Goal: Information Seeking & Learning: Find specific fact

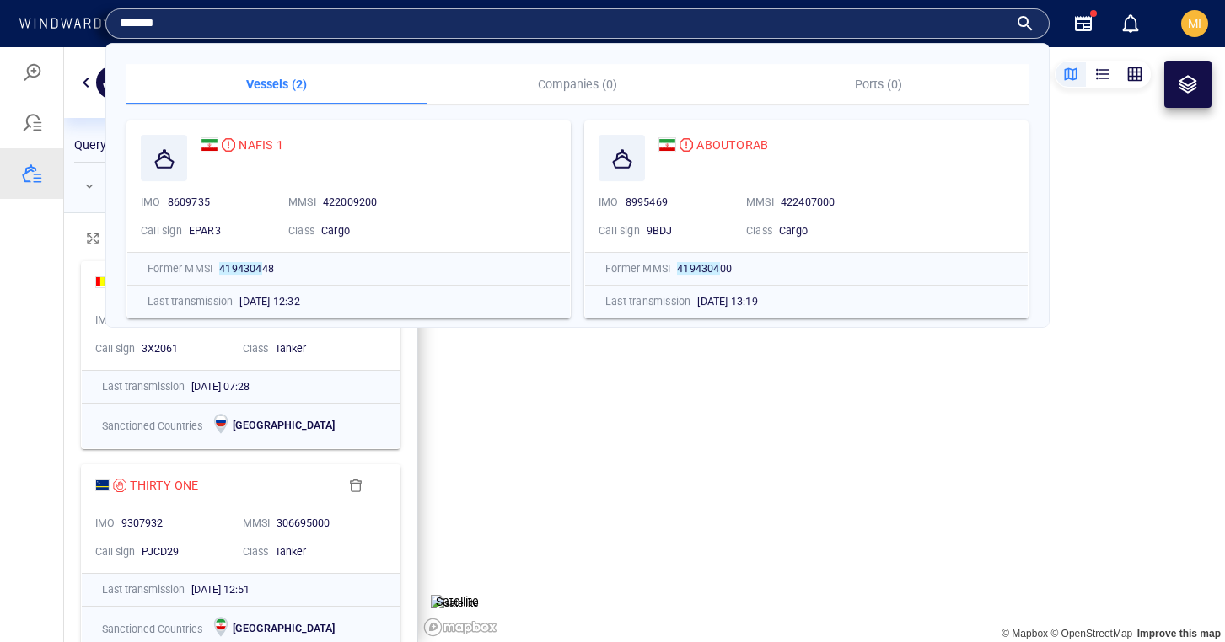
scroll to position [390, 353]
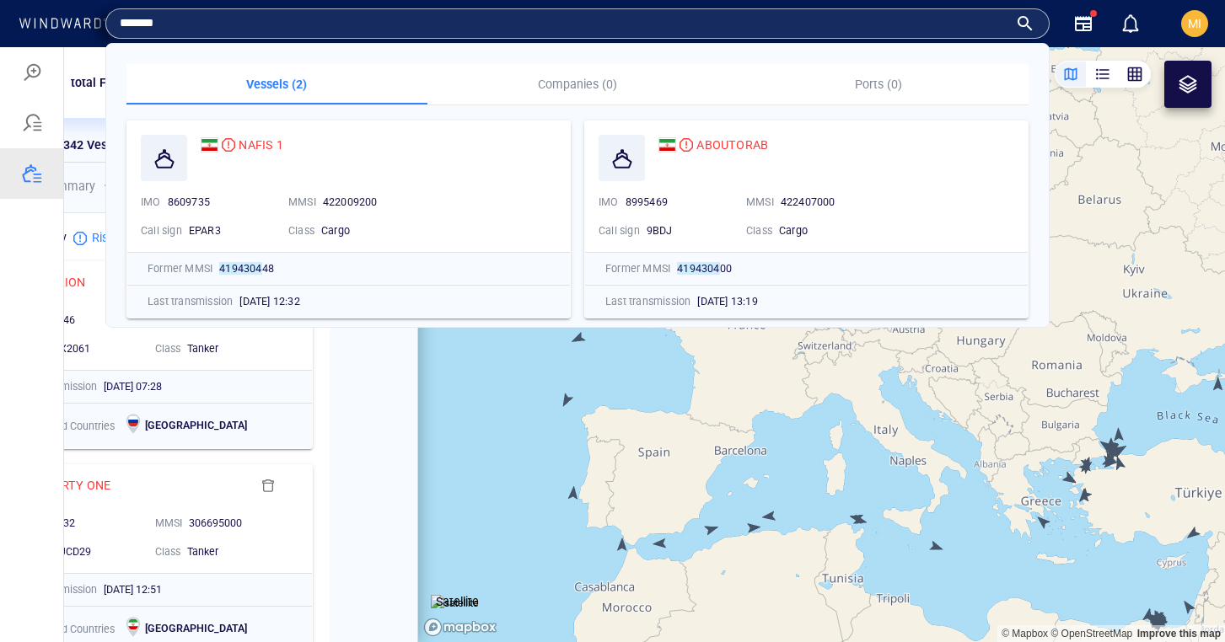
click at [94, 164] on div "Risk summary 342 Sanctioned vessels Risk type breakdown" at bounding box center [153, 186] width 346 height 47
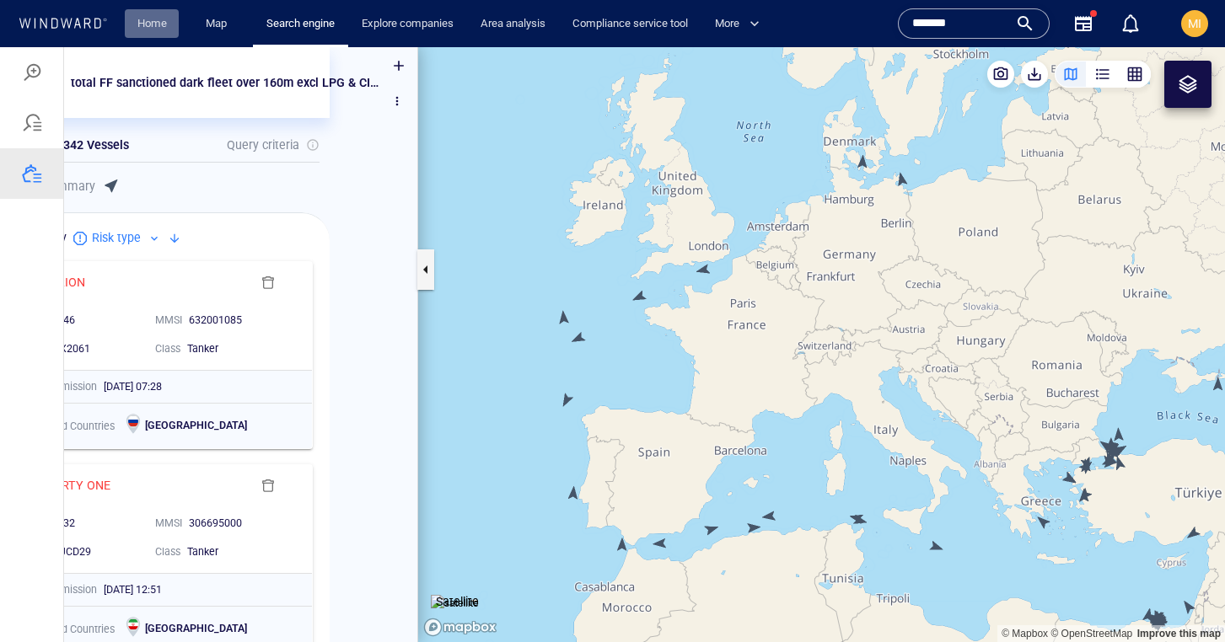
click at [153, 21] on link "Home" at bounding box center [152, 23] width 43 height 29
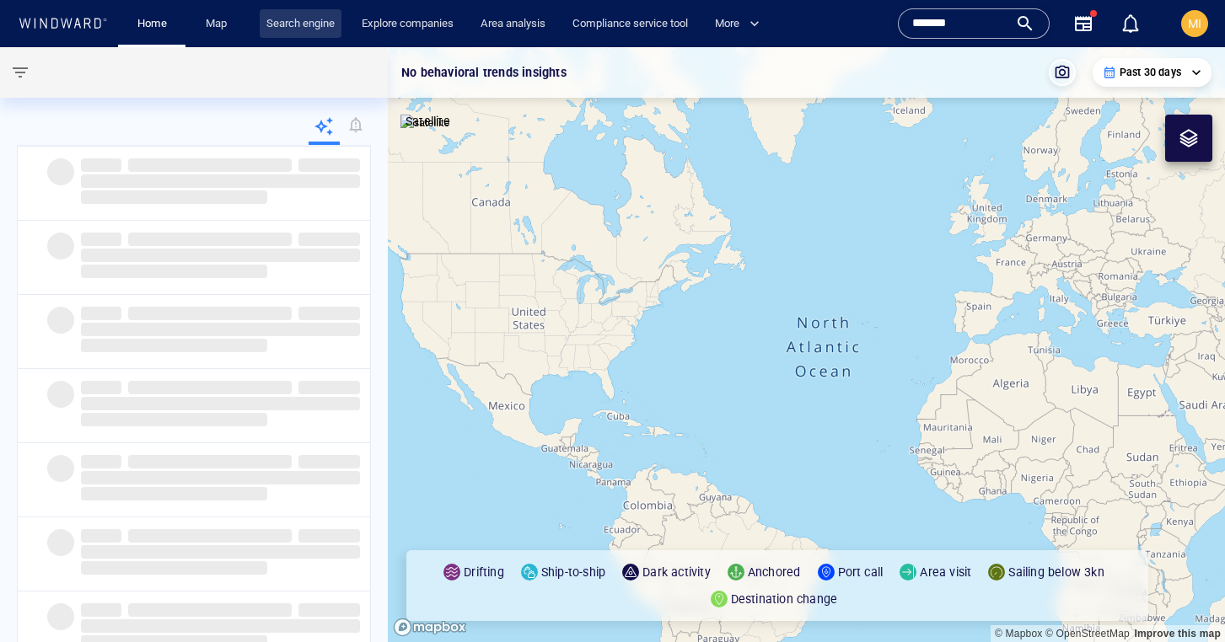
click at [308, 25] on link "Search engine" at bounding box center [301, 23] width 82 height 29
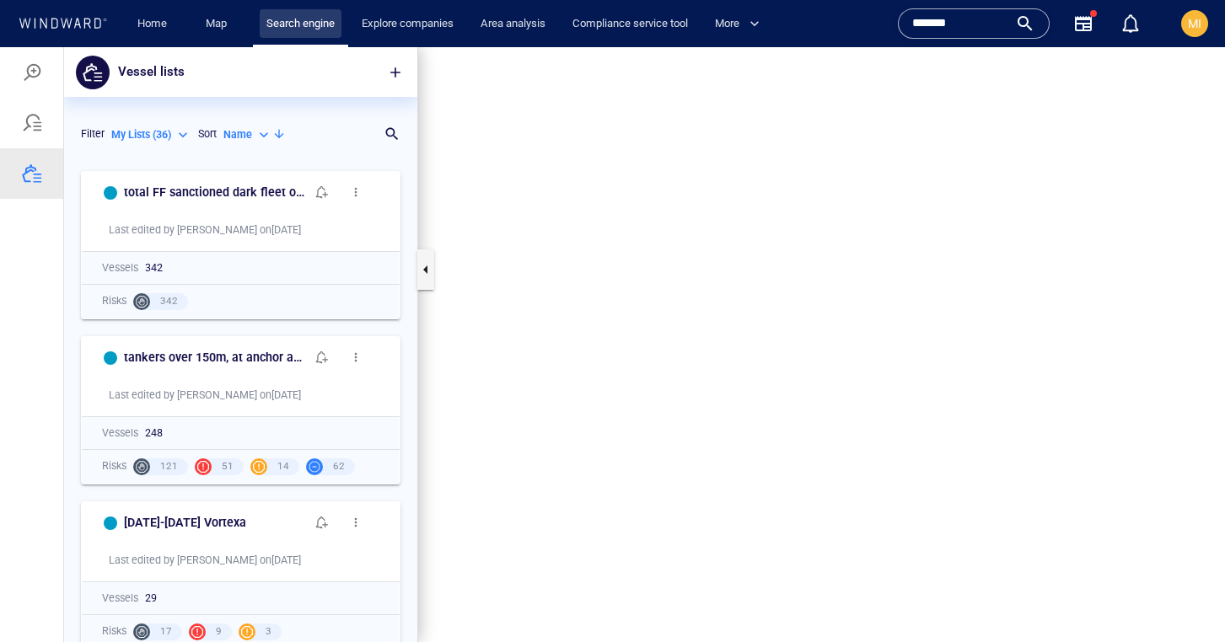
scroll to position [480, 353]
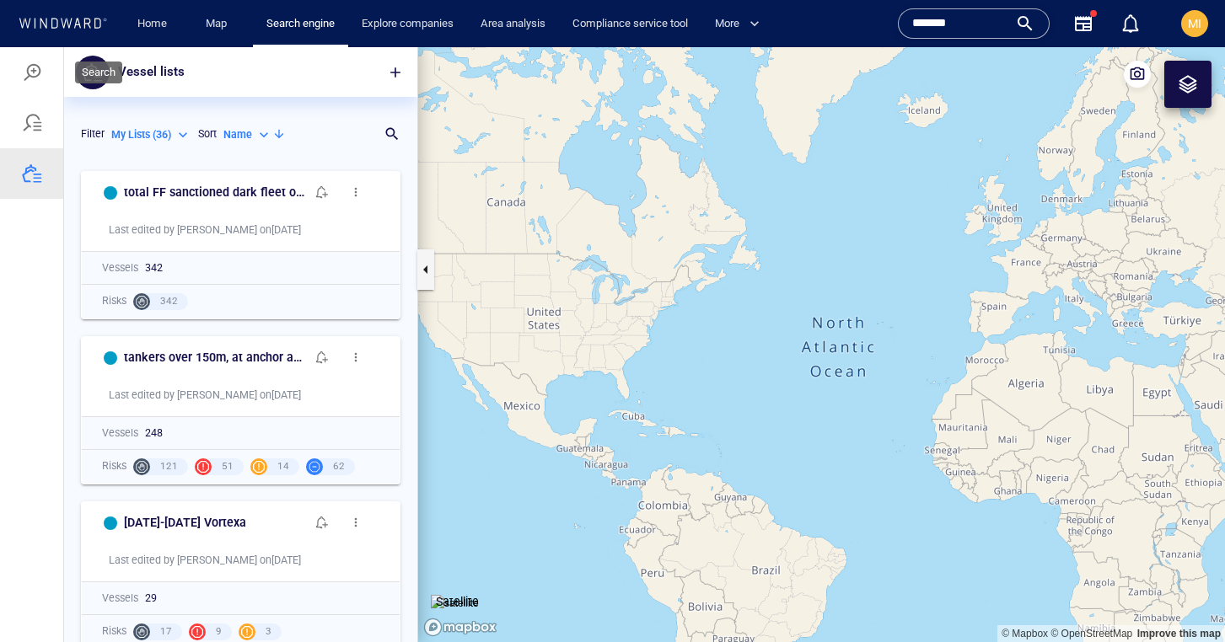
click at [31, 68] on div at bounding box center [32, 72] width 20 height 20
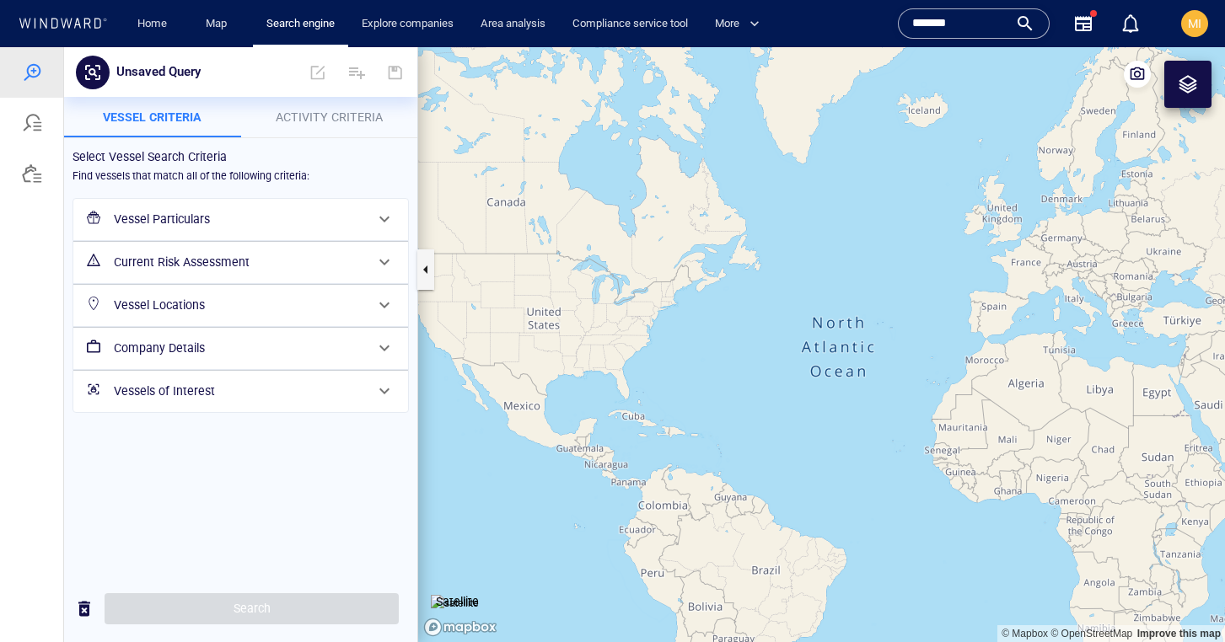
click at [224, 220] on h6 "Vessel Particulars" at bounding box center [239, 219] width 250 height 21
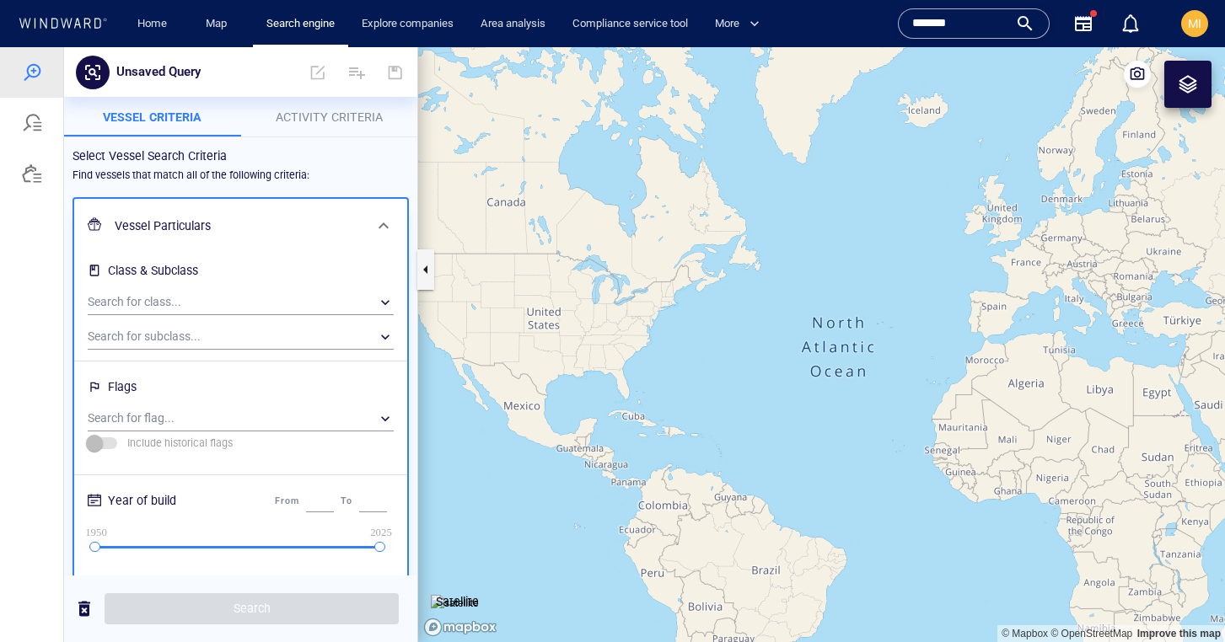
scroll to position [0, 0]
click at [240, 223] on h6 "Vessel Particulars" at bounding box center [239, 226] width 249 height 21
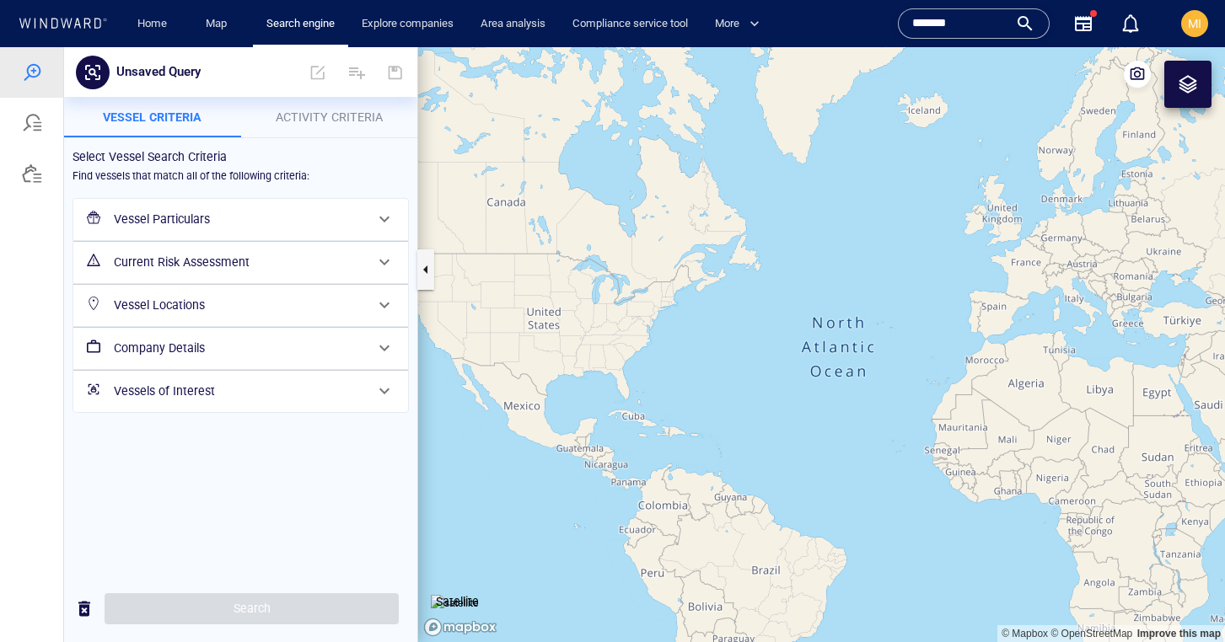
click at [231, 257] on h6 "Current Risk Assessment" at bounding box center [239, 262] width 250 height 21
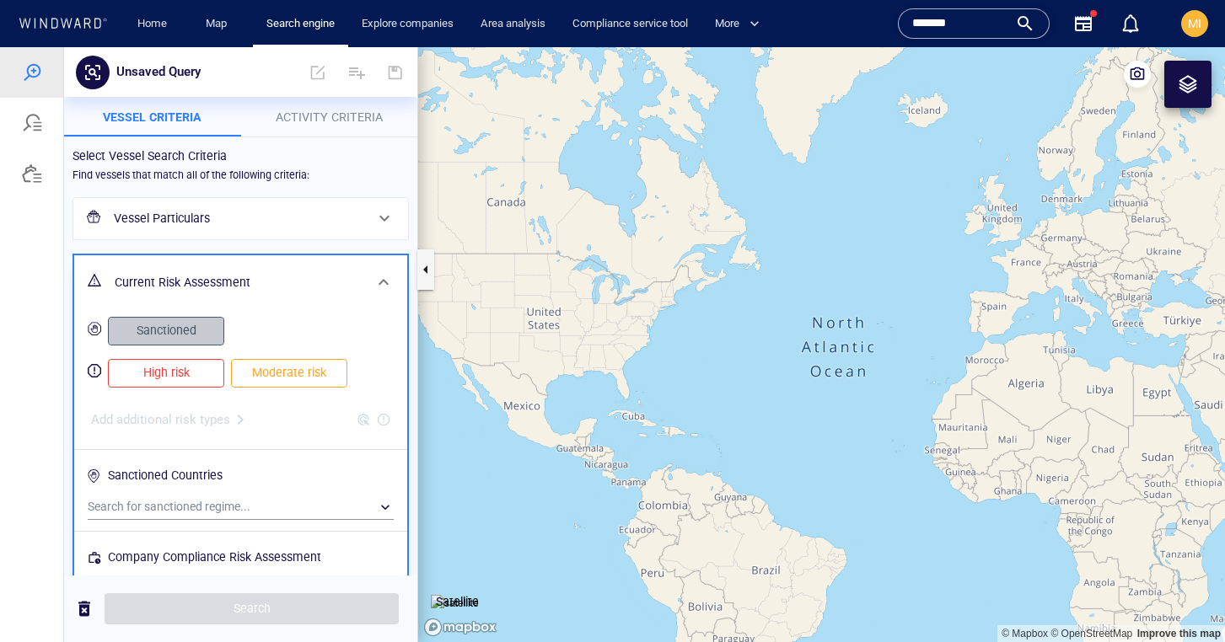
click at [195, 331] on span "Sanctioned" at bounding box center [166, 330] width 81 height 21
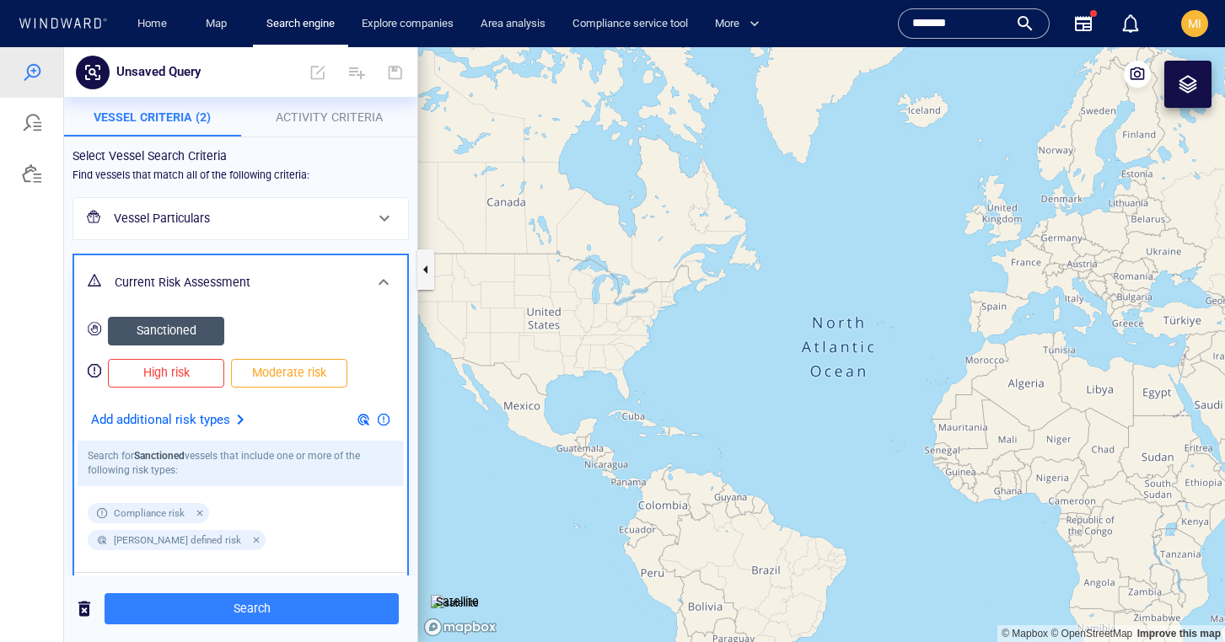
click at [298, 210] on h6 "Vessel Particulars" at bounding box center [239, 218] width 250 height 21
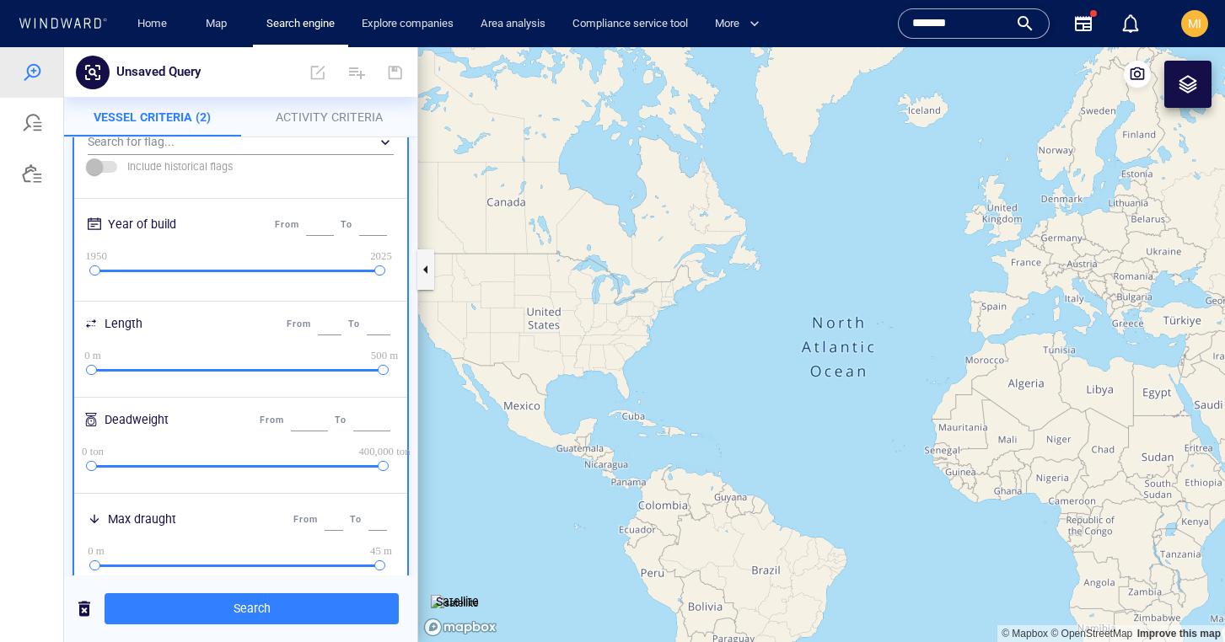
scroll to position [291, 0]
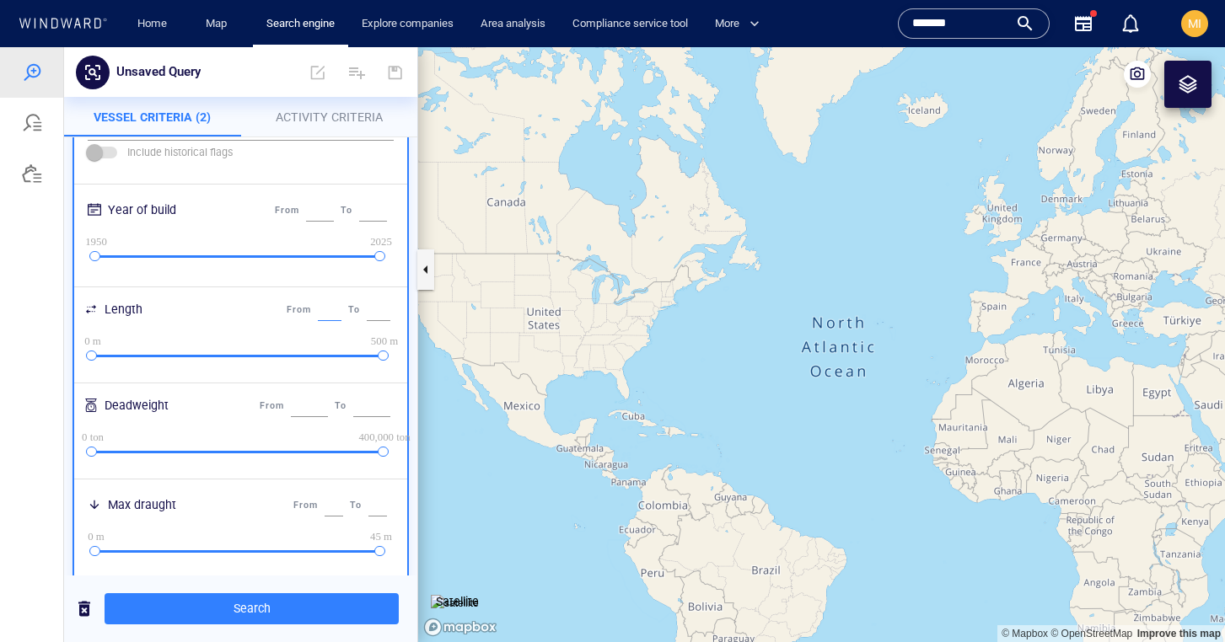
click at [318, 306] on input "*" at bounding box center [330, 310] width 24 height 22
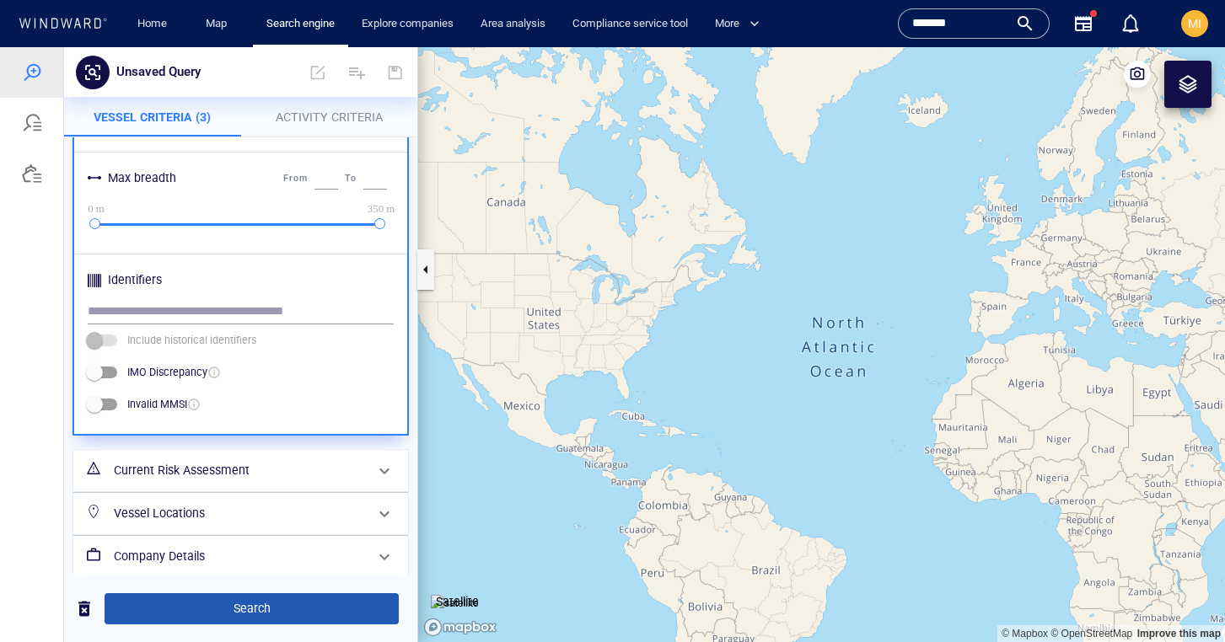
type input "***"
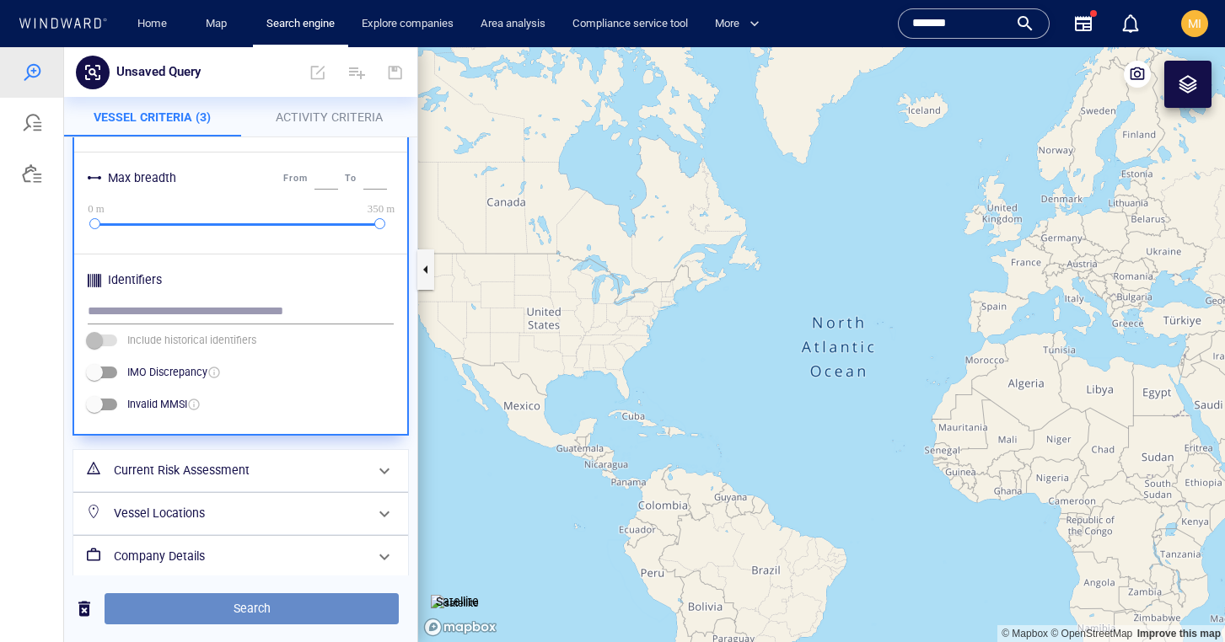
click at [291, 599] on span "Search" at bounding box center [251, 608] width 267 height 21
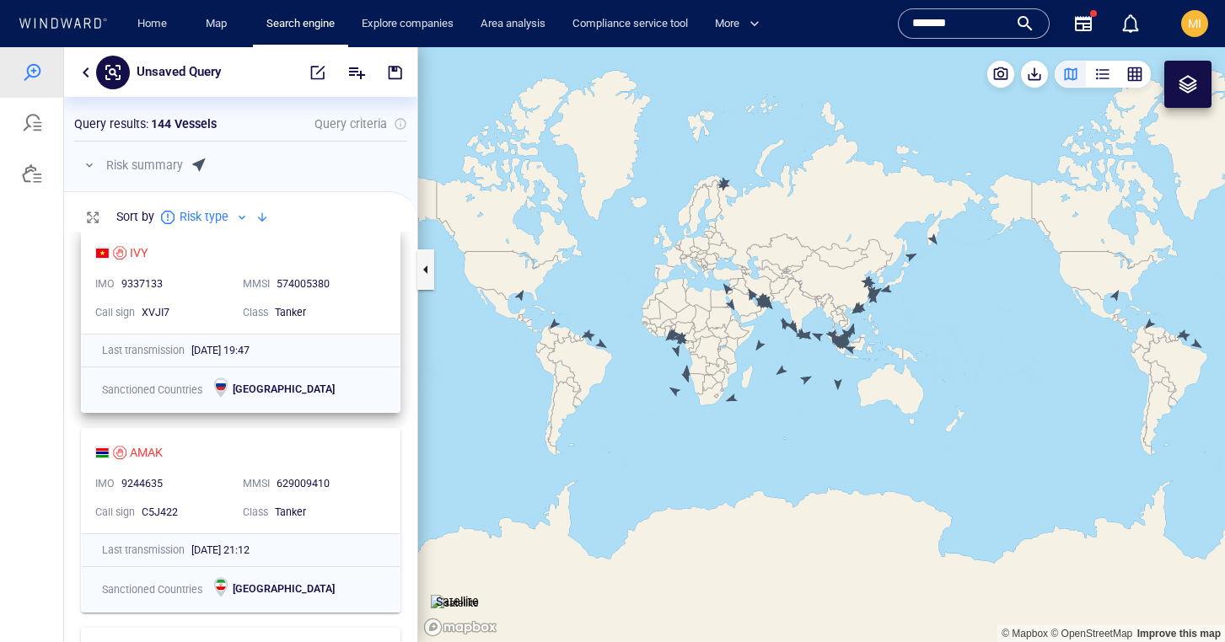
scroll to position [22, 0]
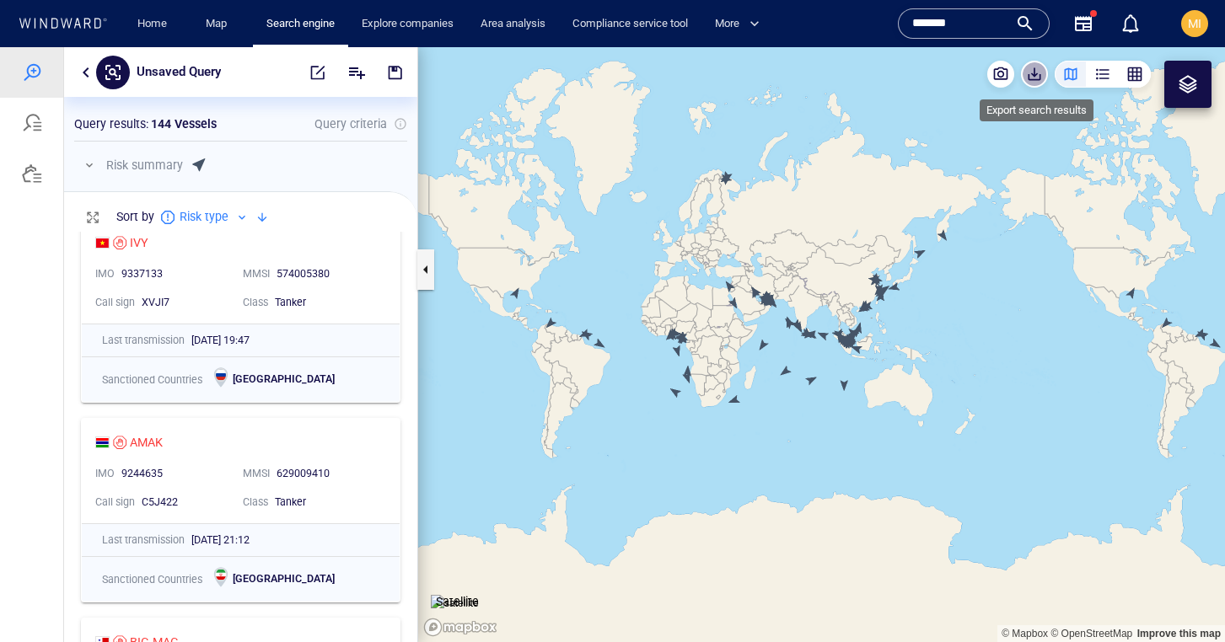
click at [1033, 74] on span "button" at bounding box center [1034, 74] width 17 height 17
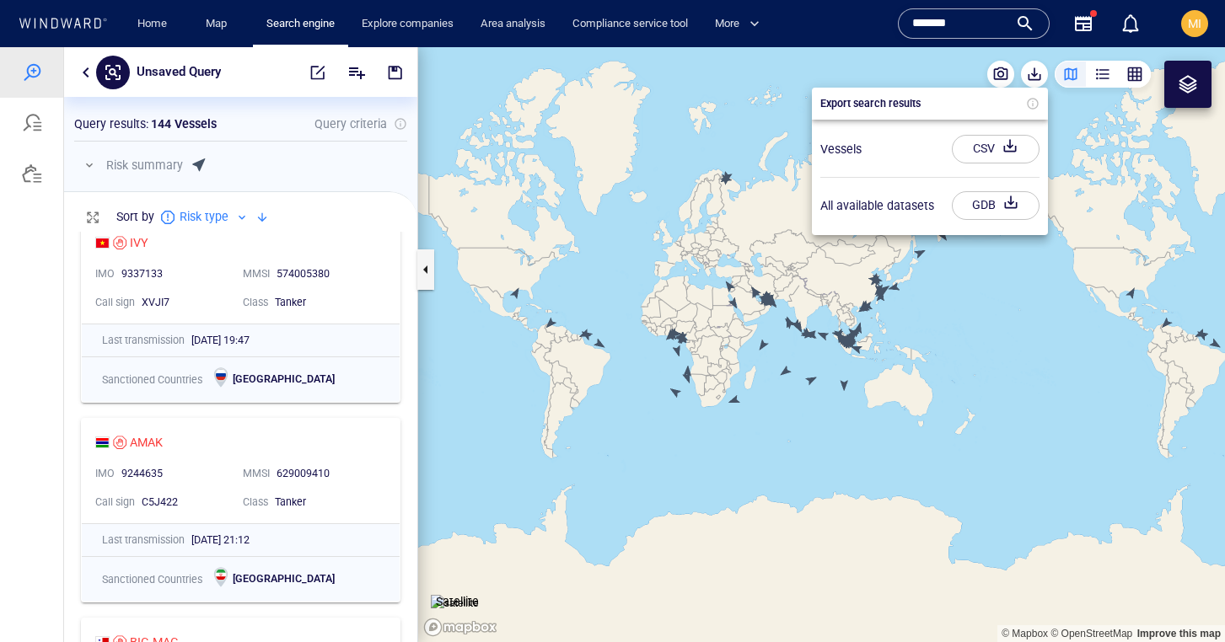
click at [992, 147] on div "CSV" at bounding box center [983, 149] width 29 height 28
